Goal: Find specific page/section: Find specific page/section

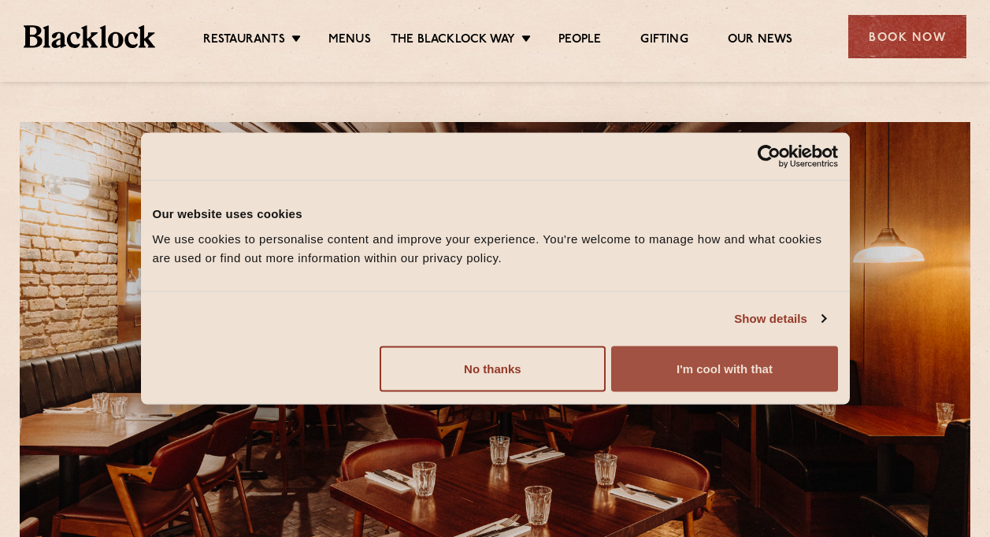
click at [670, 375] on button "I'm cool with that" at bounding box center [724, 369] width 226 height 46
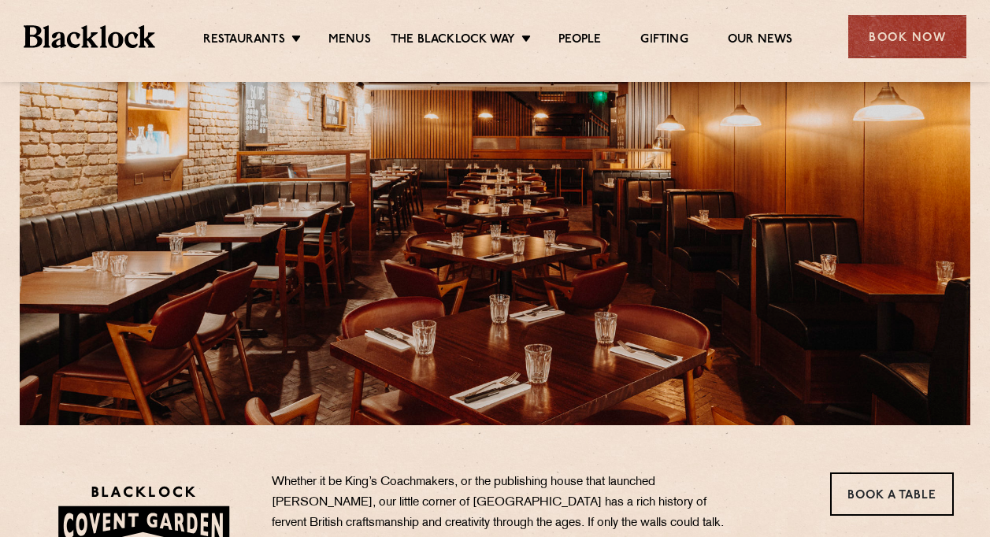
scroll to position [2, 0]
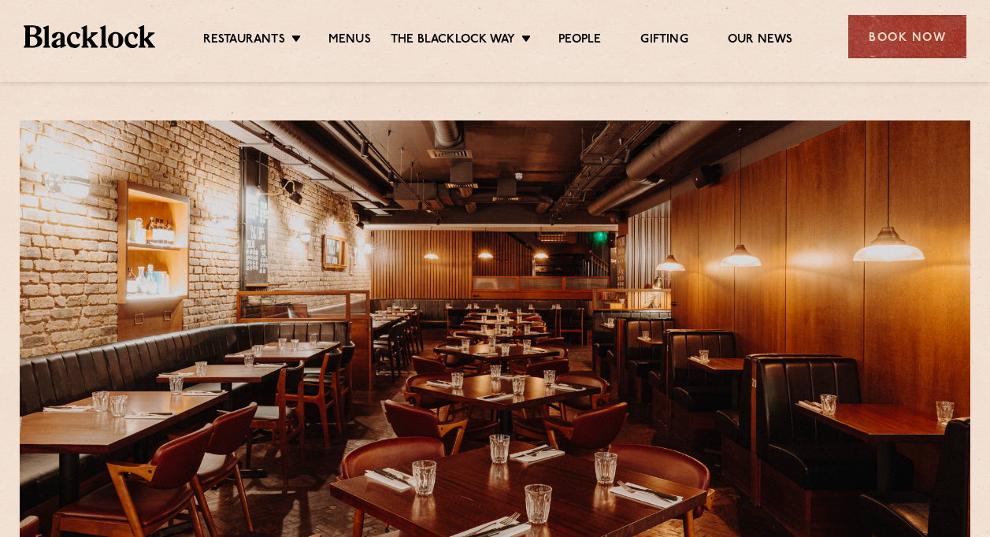
click at [333, 31] on ul "Restaurants [GEOGRAPHIC_DATA] [GEOGRAPHIC_DATA] [GEOGRAPHIC_DATA] [GEOGRAPHIC_D…" at bounding box center [497, 36] width 685 height 25
click at [332, 42] on link "Menus" at bounding box center [349, 40] width 43 height 17
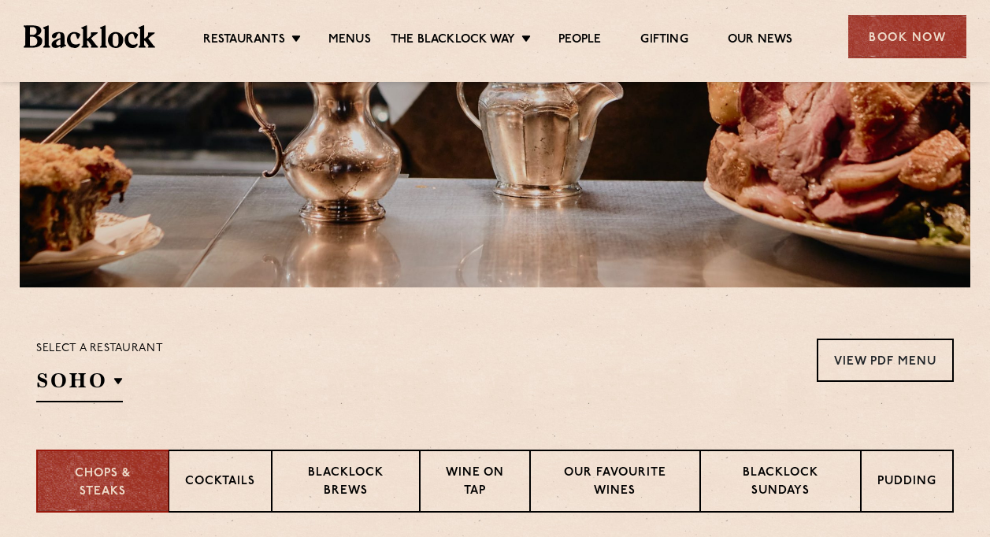
scroll to position [260, 0]
